Goal: Transaction & Acquisition: Book appointment/travel/reservation

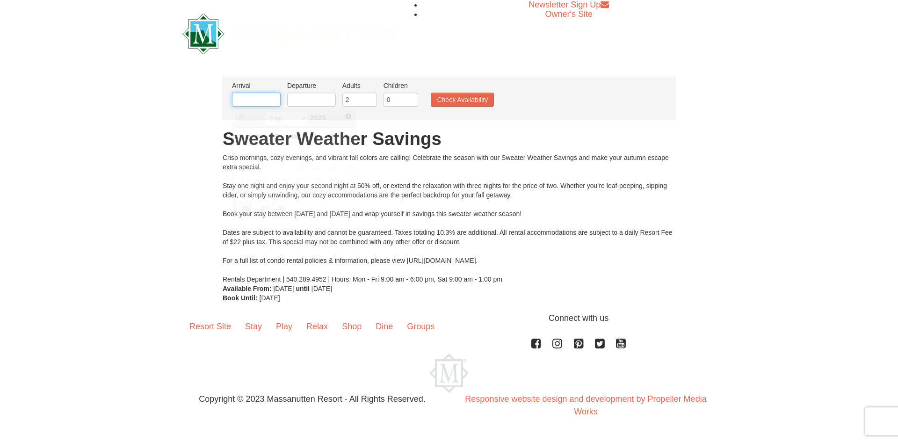
click at [260, 101] on input "text" at bounding box center [256, 100] width 49 height 14
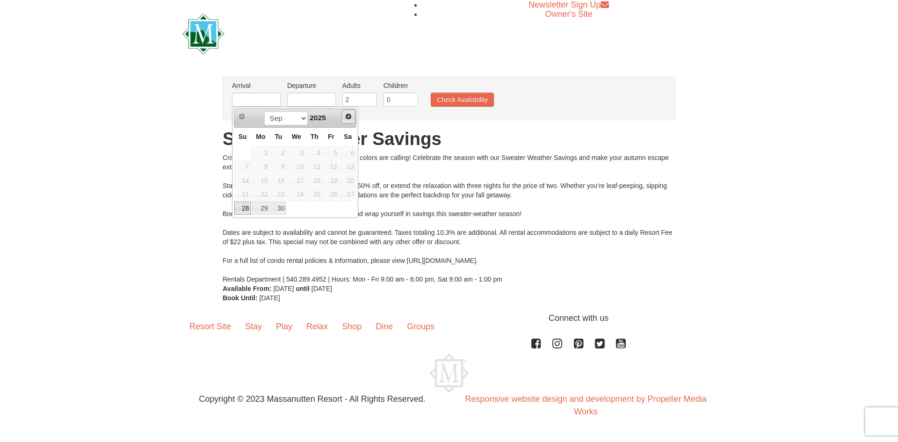
click at [351, 116] on span "Next" at bounding box center [348, 116] width 7 height 7
click at [353, 153] on link "4" at bounding box center [348, 152] width 16 height 13
type input "[DATE]"
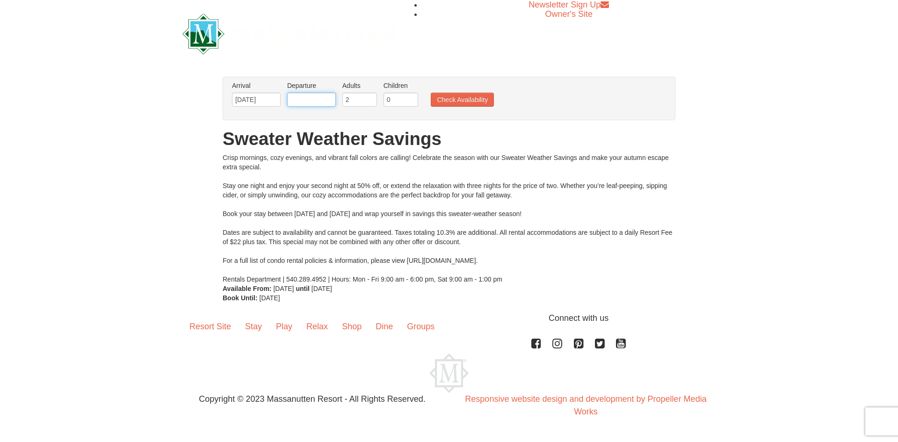
click at [318, 103] on input "text" at bounding box center [311, 100] width 49 height 14
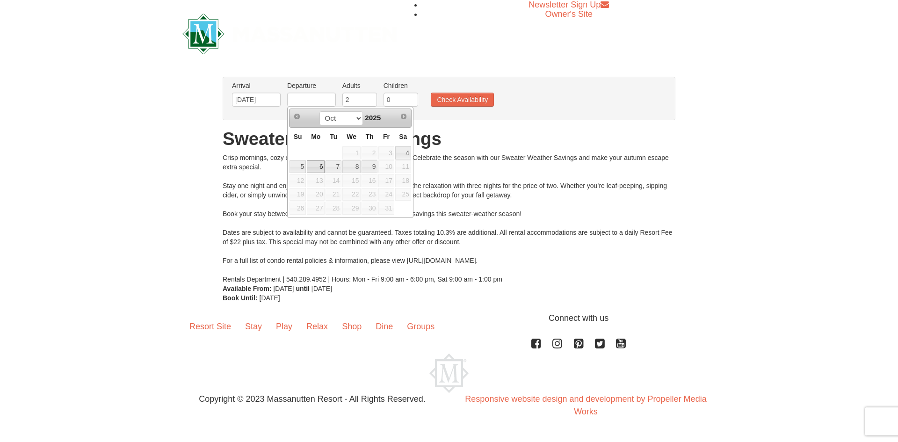
click at [316, 168] on link "6" at bounding box center [316, 166] width 18 height 13
type input "[DATE]"
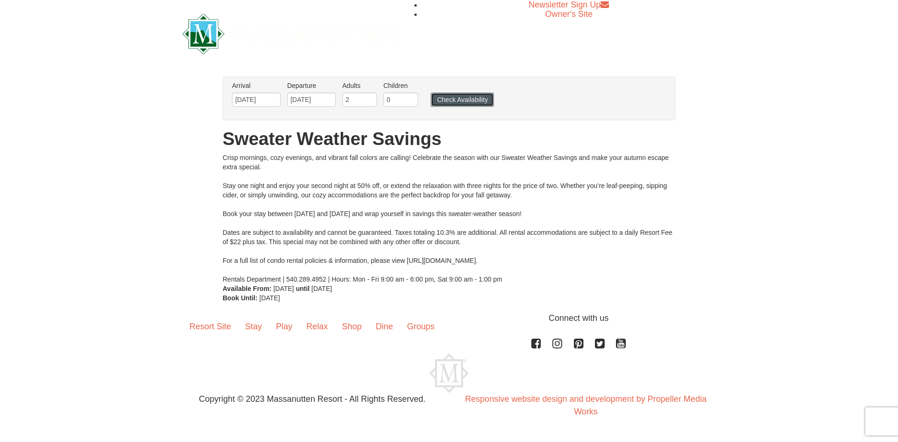
click at [460, 97] on button "Check Availability" at bounding box center [462, 100] width 63 height 14
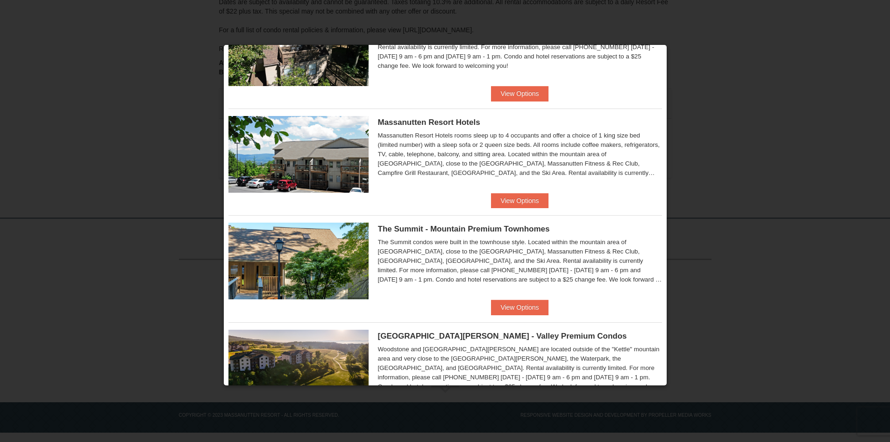
scroll to position [327, 0]
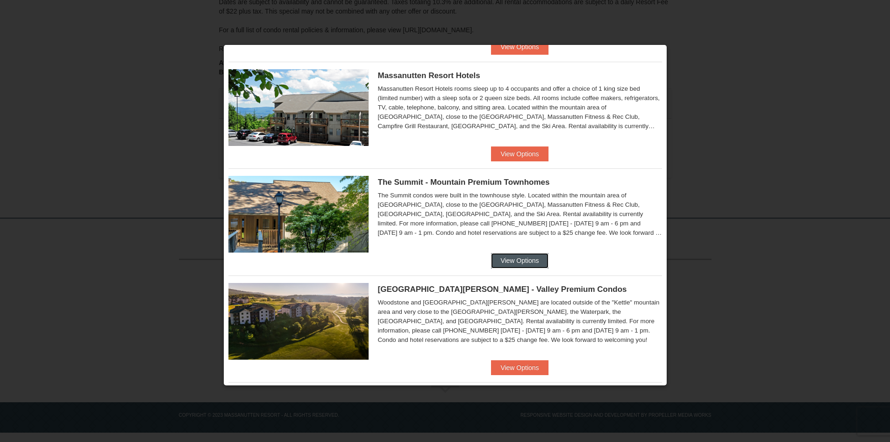
click at [517, 259] on button "View Options" at bounding box center [519, 260] width 57 height 15
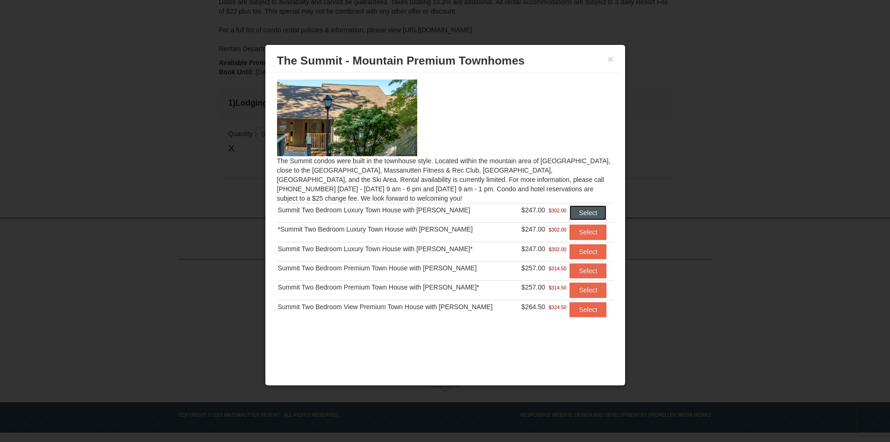
click at [584, 212] on button "Select" at bounding box center [588, 212] width 37 height 15
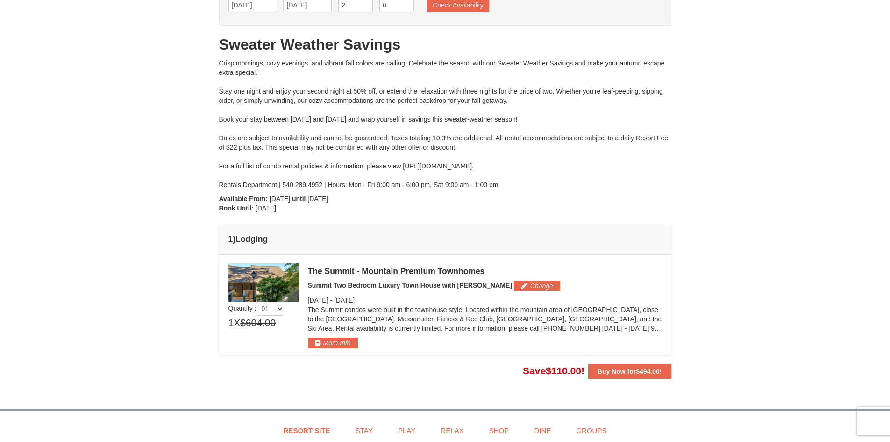
scroll to position [0, 0]
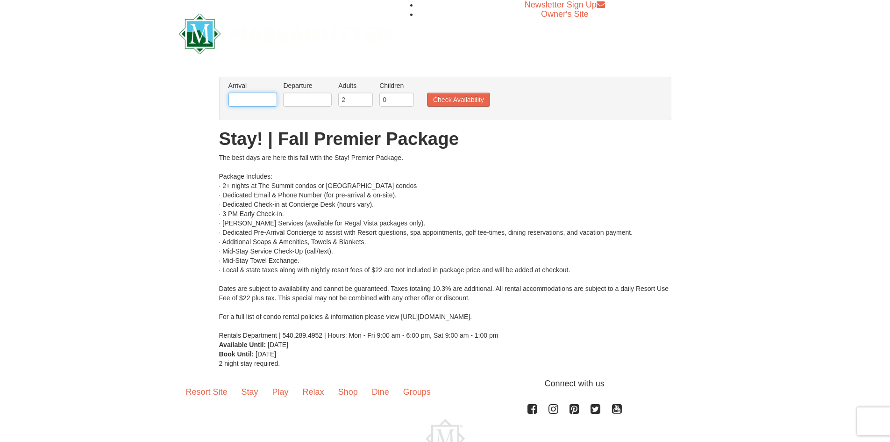
click at [263, 106] on input "text" at bounding box center [253, 100] width 49 height 14
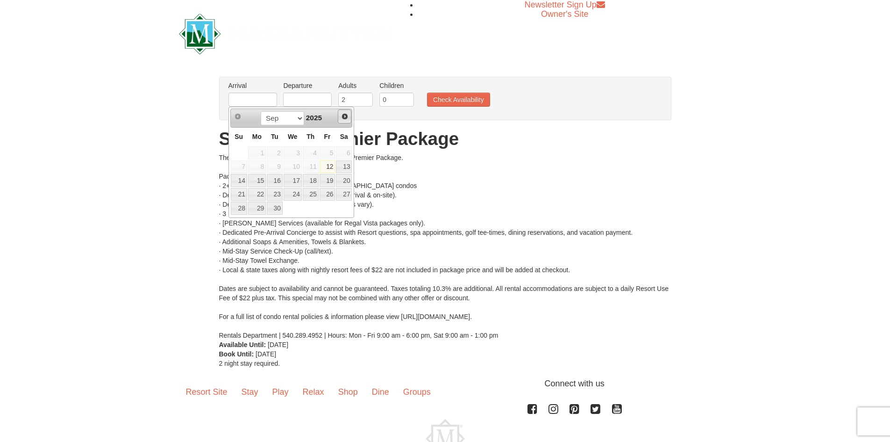
click at [345, 115] on span "Next" at bounding box center [344, 116] width 7 height 7
click at [348, 153] on link "4" at bounding box center [344, 152] width 16 height 13
type input "[DATE]"
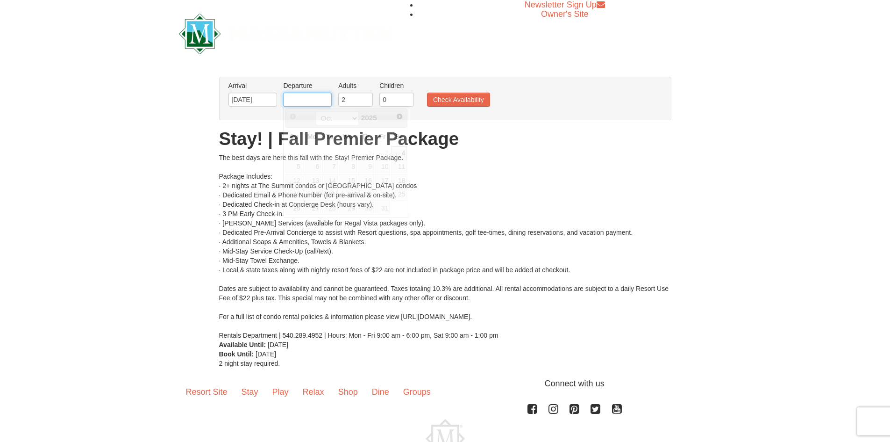
click at [315, 101] on input "text" at bounding box center [307, 100] width 49 height 14
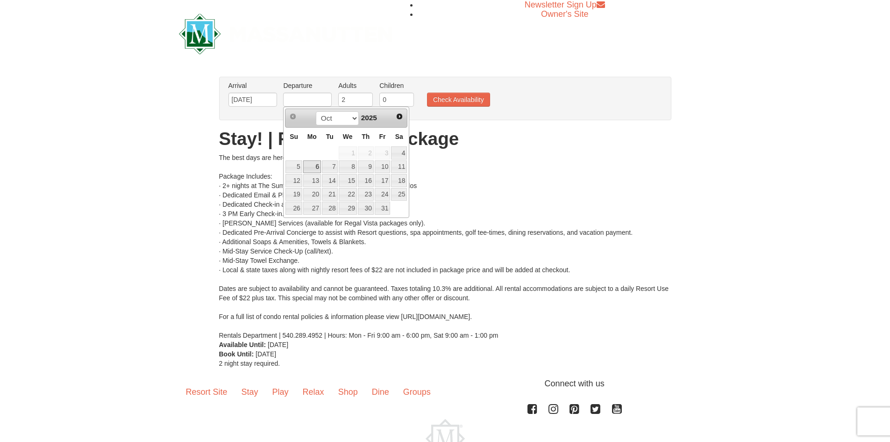
click at [313, 167] on link "6" at bounding box center [312, 166] width 18 height 13
type input "[DATE]"
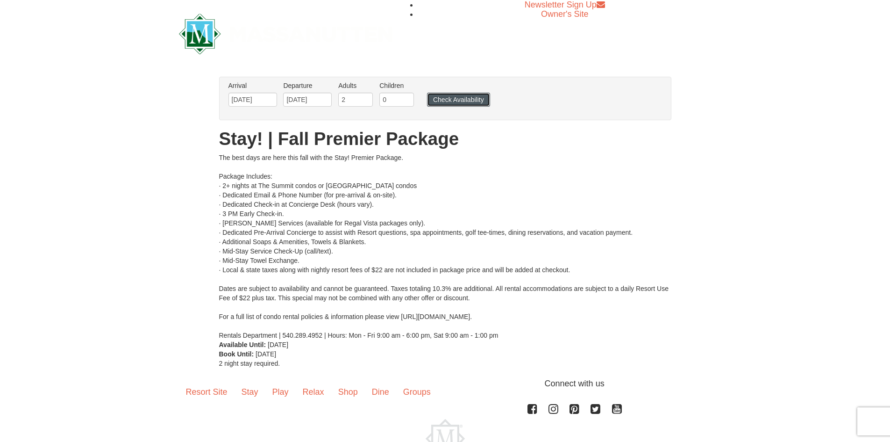
click at [466, 102] on button "Check Availability" at bounding box center [458, 100] width 63 height 14
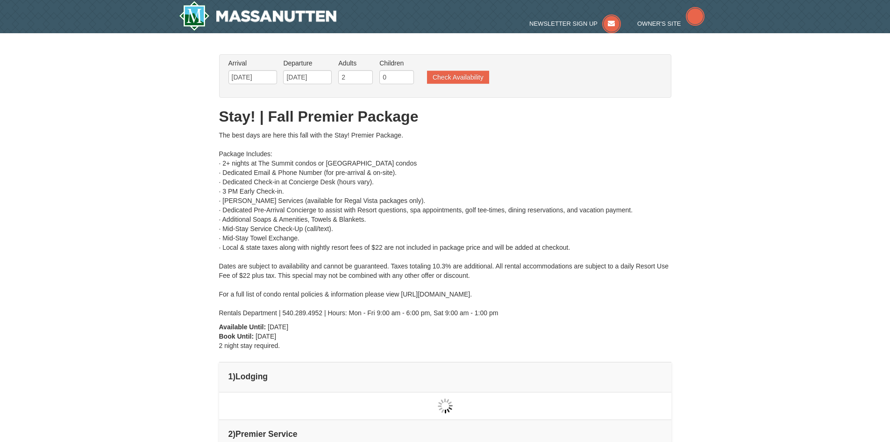
type input "[DATE]"
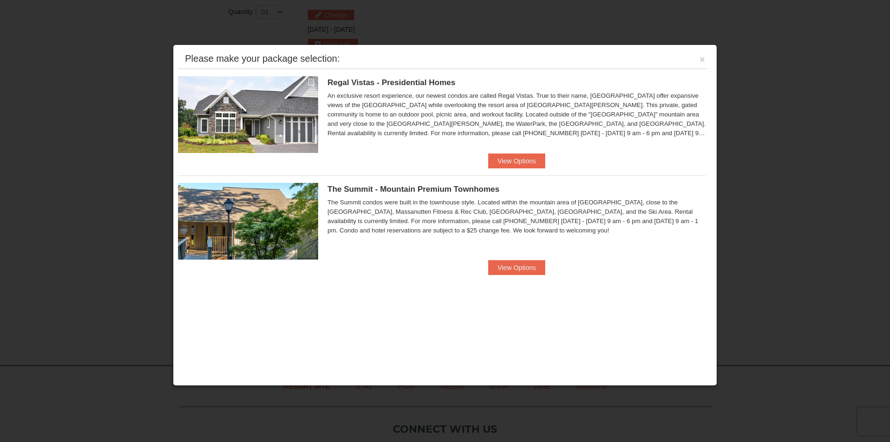
scroll to position [398, 0]
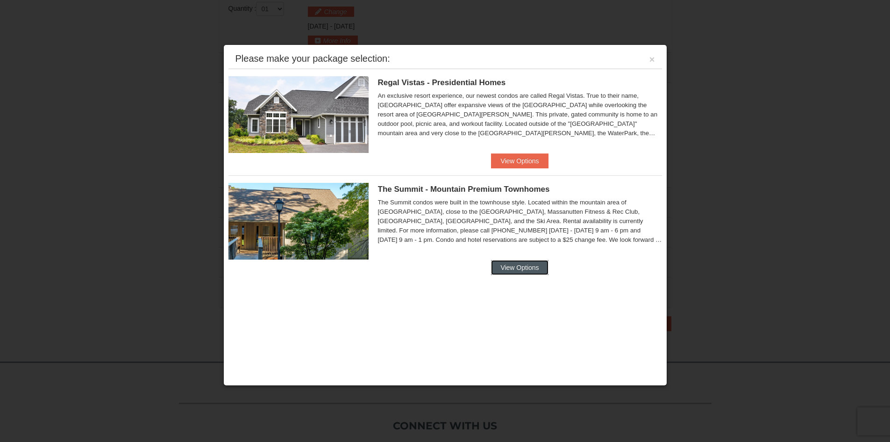
click at [521, 263] on button "View Options" at bounding box center [519, 267] width 57 height 15
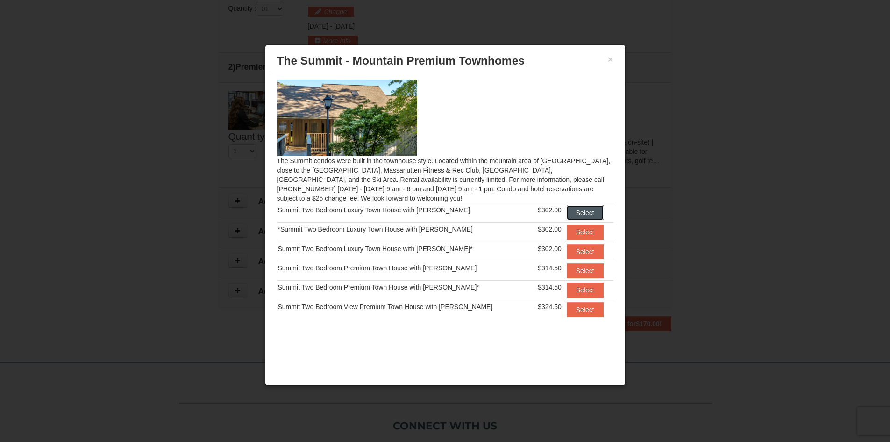
click at [569, 216] on button "Select" at bounding box center [585, 212] width 37 height 15
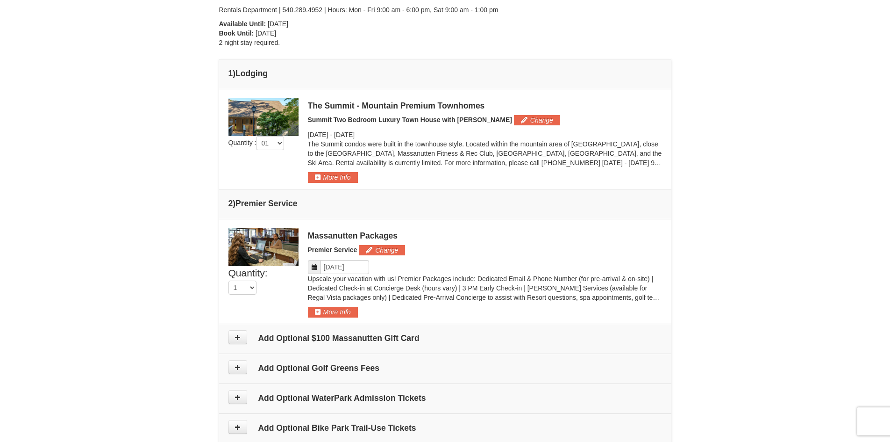
scroll to position [0, 0]
